Goal: Information Seeking & Learning: Learn about a topic

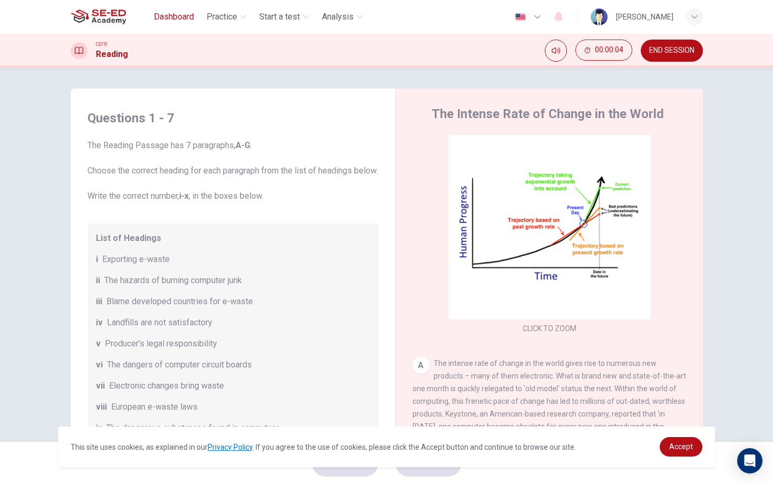
click at [173, 18] on span "Dashboard" at bounding box center [174, 17] width 40 height 13
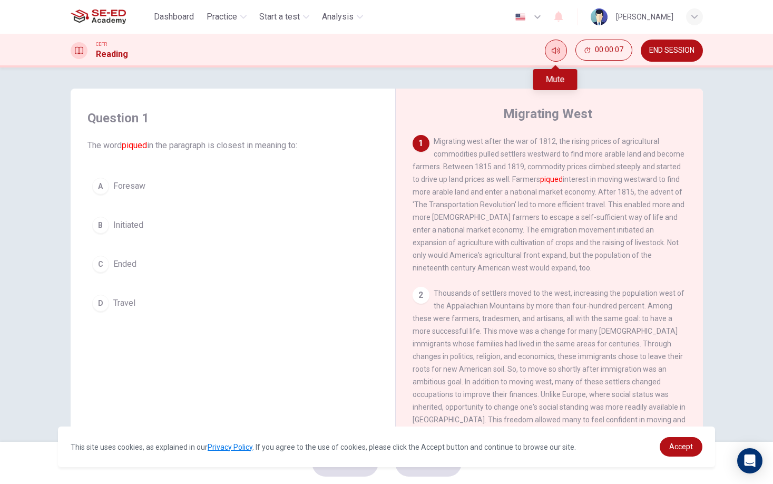
click at [556, 44] on button "Mute" at bounding box center [556, 51] width 22 height 22
click at [556, 44] on button "Unmute" at bounding box center [556, 51] width 22 height 22
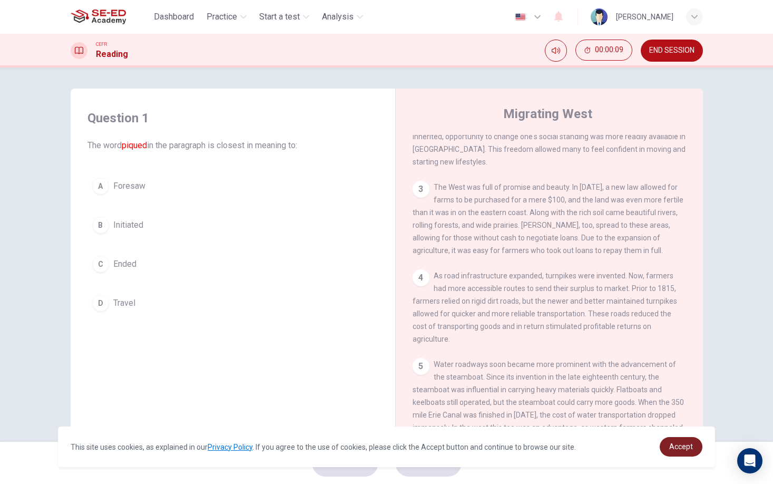
click at [687, 441] on link "Accept" at bounding box center [681, 446] width 43 height 19
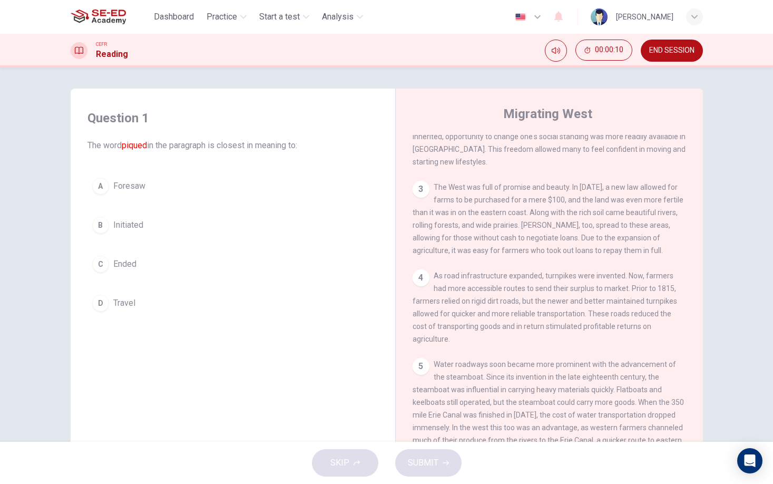
click at [672, 453] on link "Accept" at bounding box center [681, 446] width 43 height 19
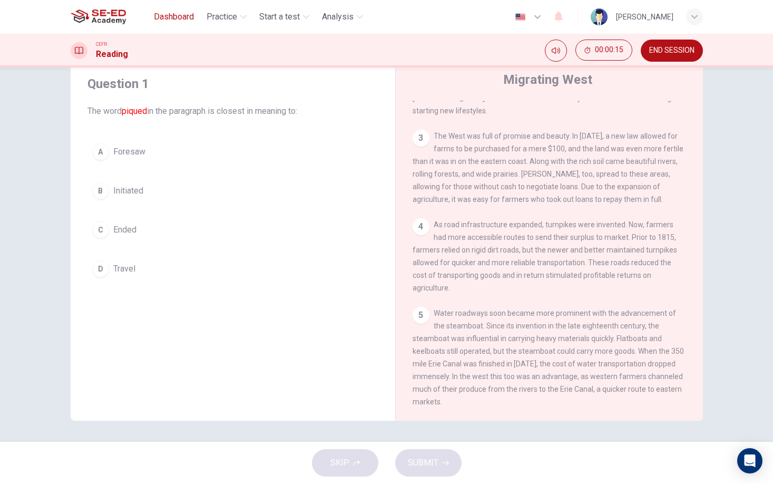
click at [174, 17] on span "Dashboard" at bounding box center [174, 17] width 40 height 13
